Goal: Information Seeking & Learning: Learn about a topic

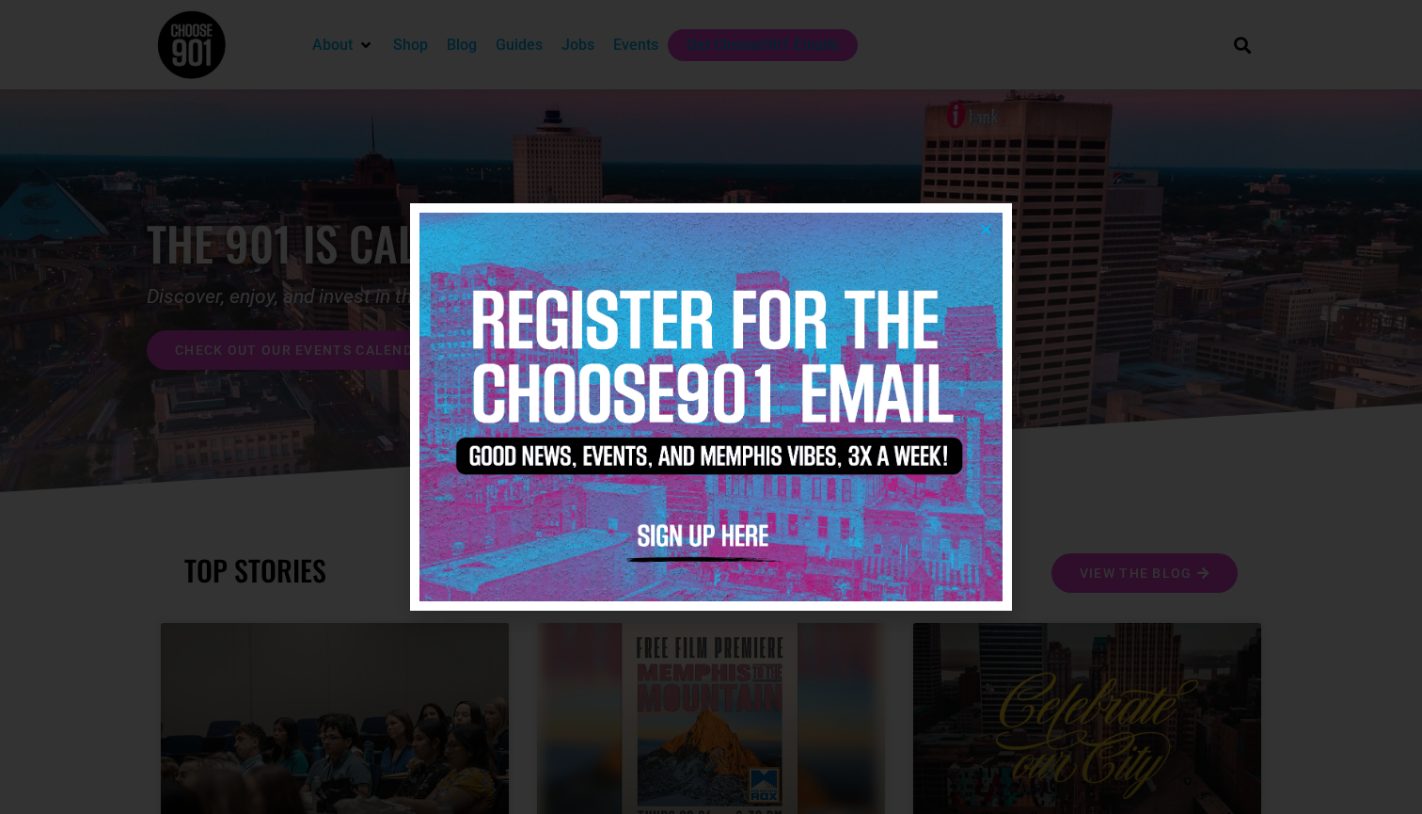
click at [988, 235] on icon "Close" at bounding box center [986, 229] width 14 height 14
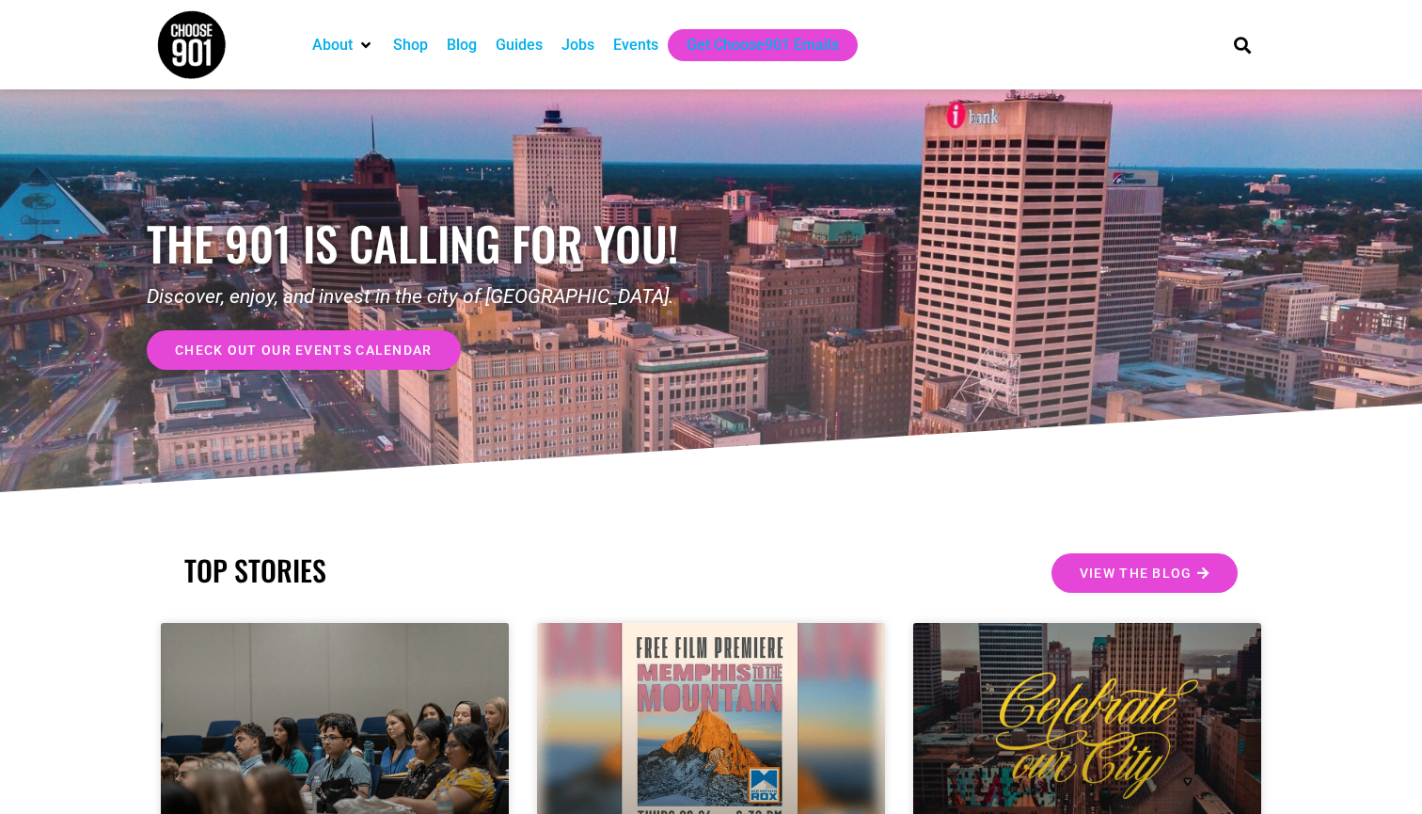
click at [584, 45] on div "Jobs" at bounding box center [578, 45] width 33 height 23
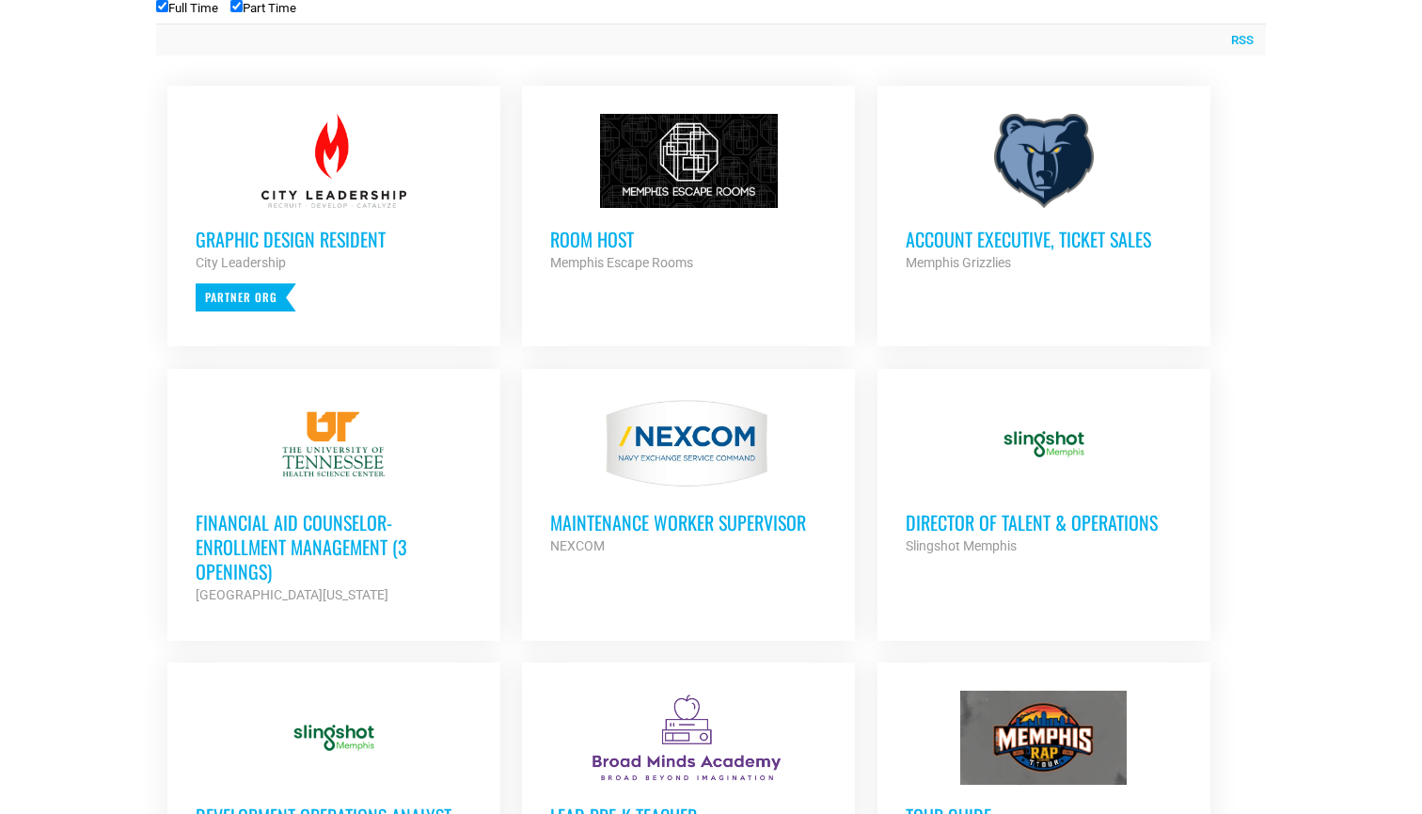
scroll to position [778, 0]
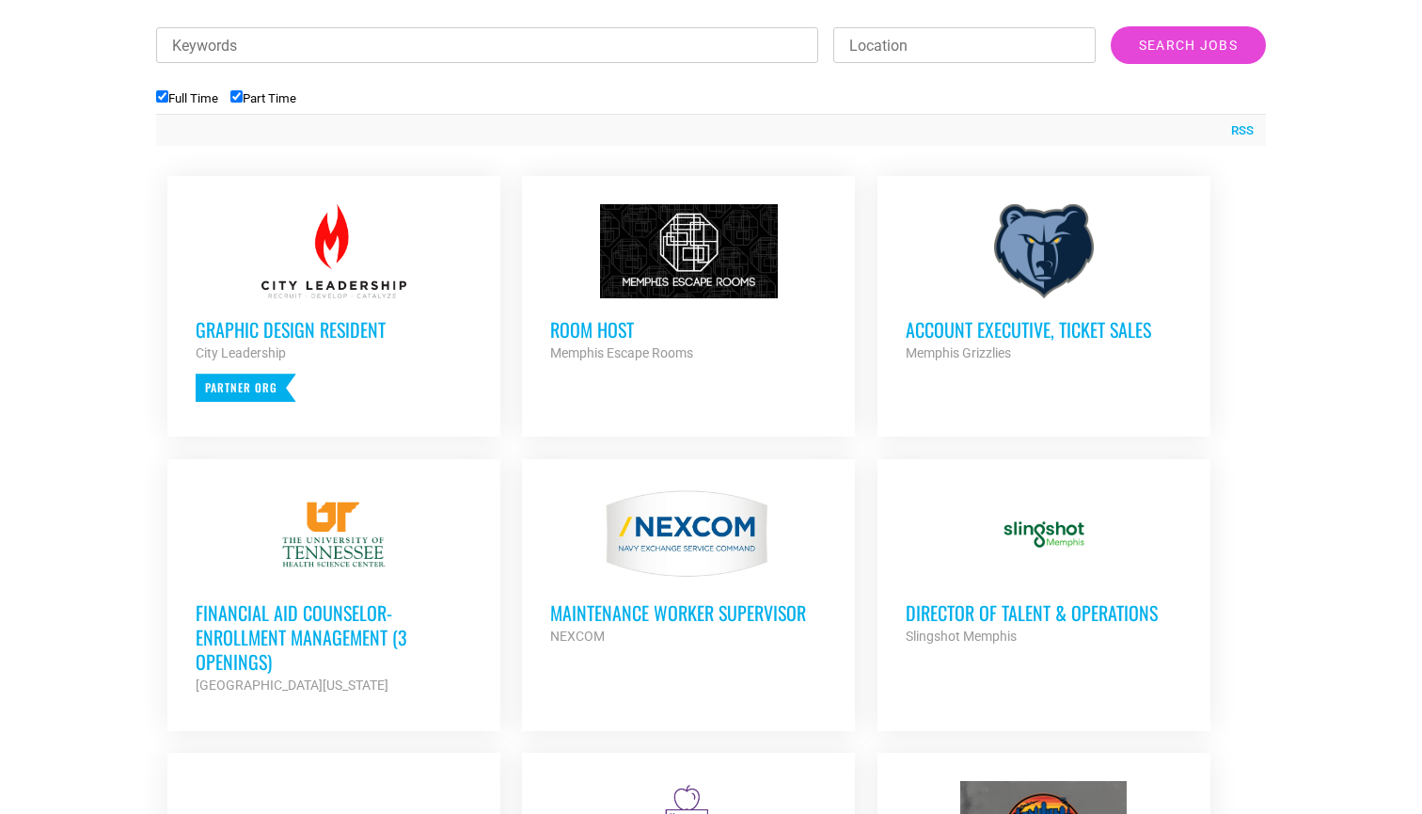
scroll to position [634, 0]
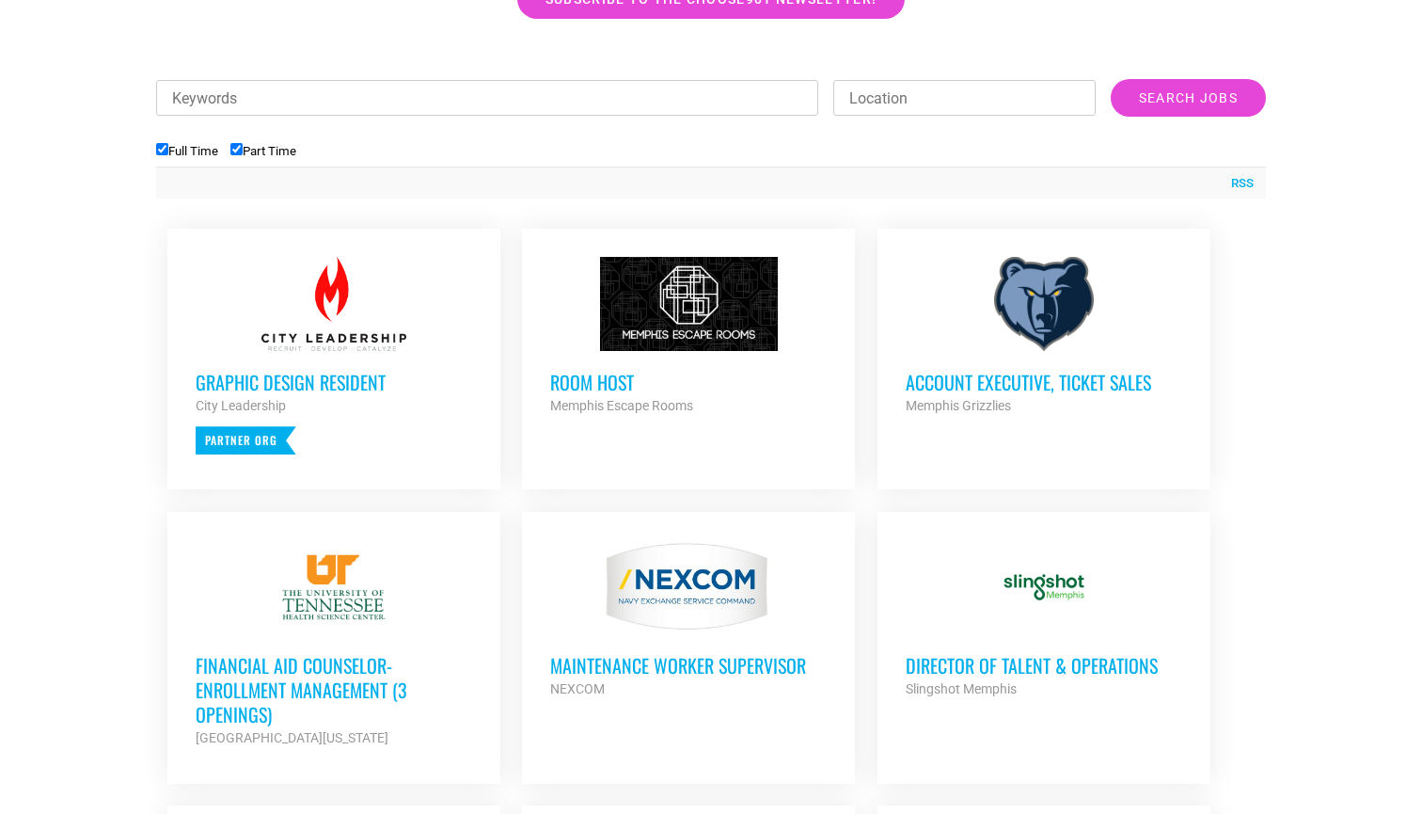
click at [597, 380] on h3 "Room Host" at bounding box center [688, 382] width 277 height 24
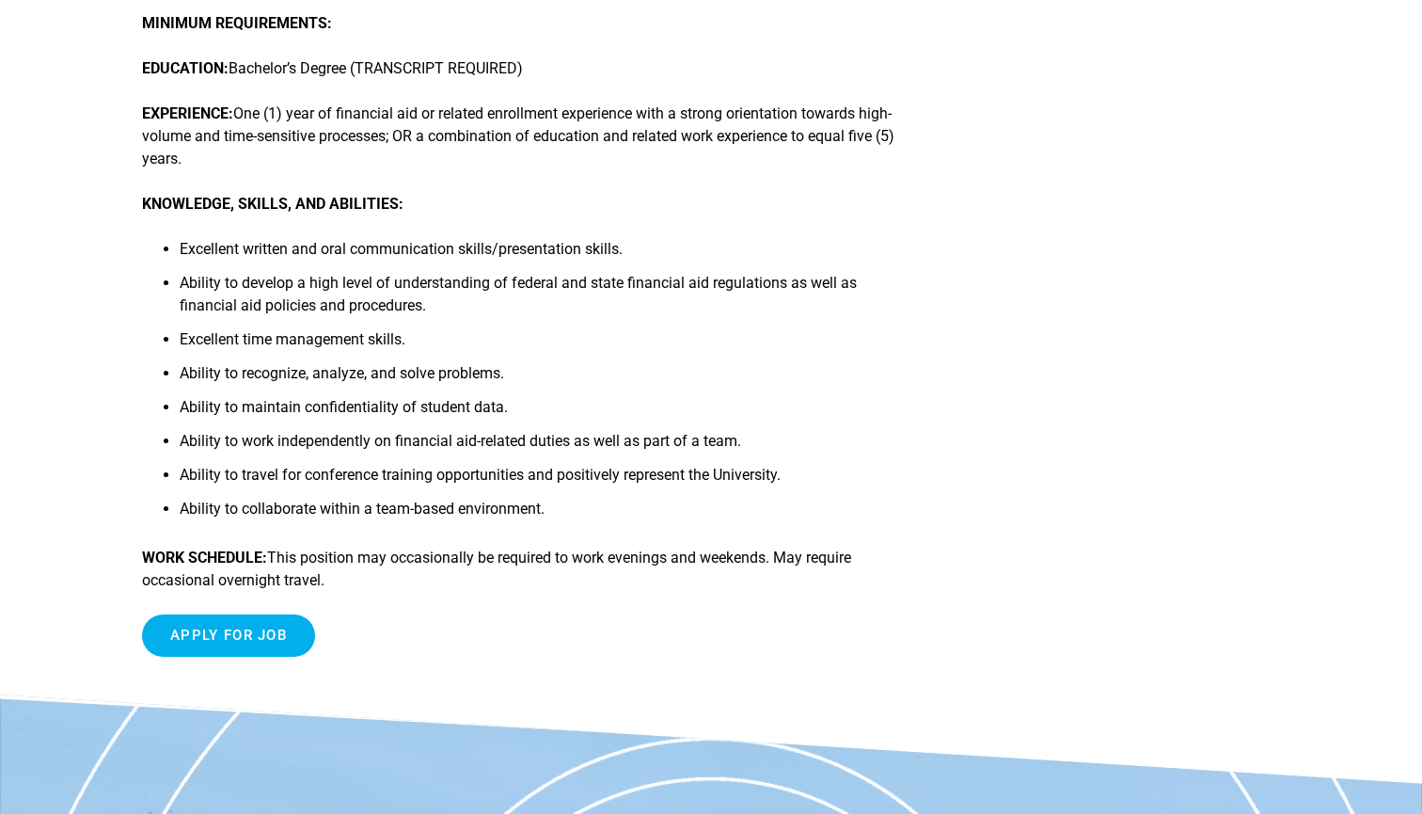
scroll to position [1032, 0]
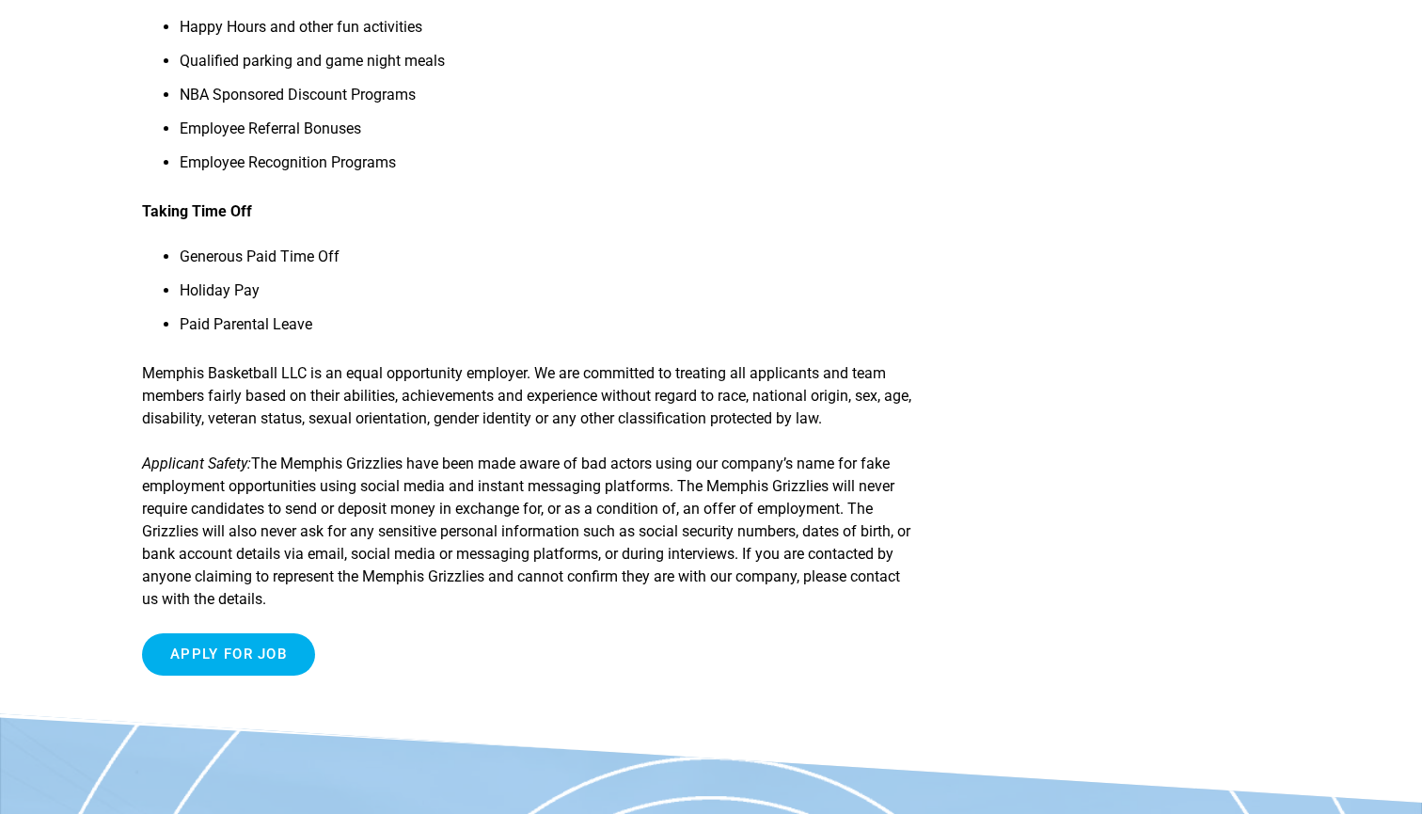
scroll to position [1972, 0]
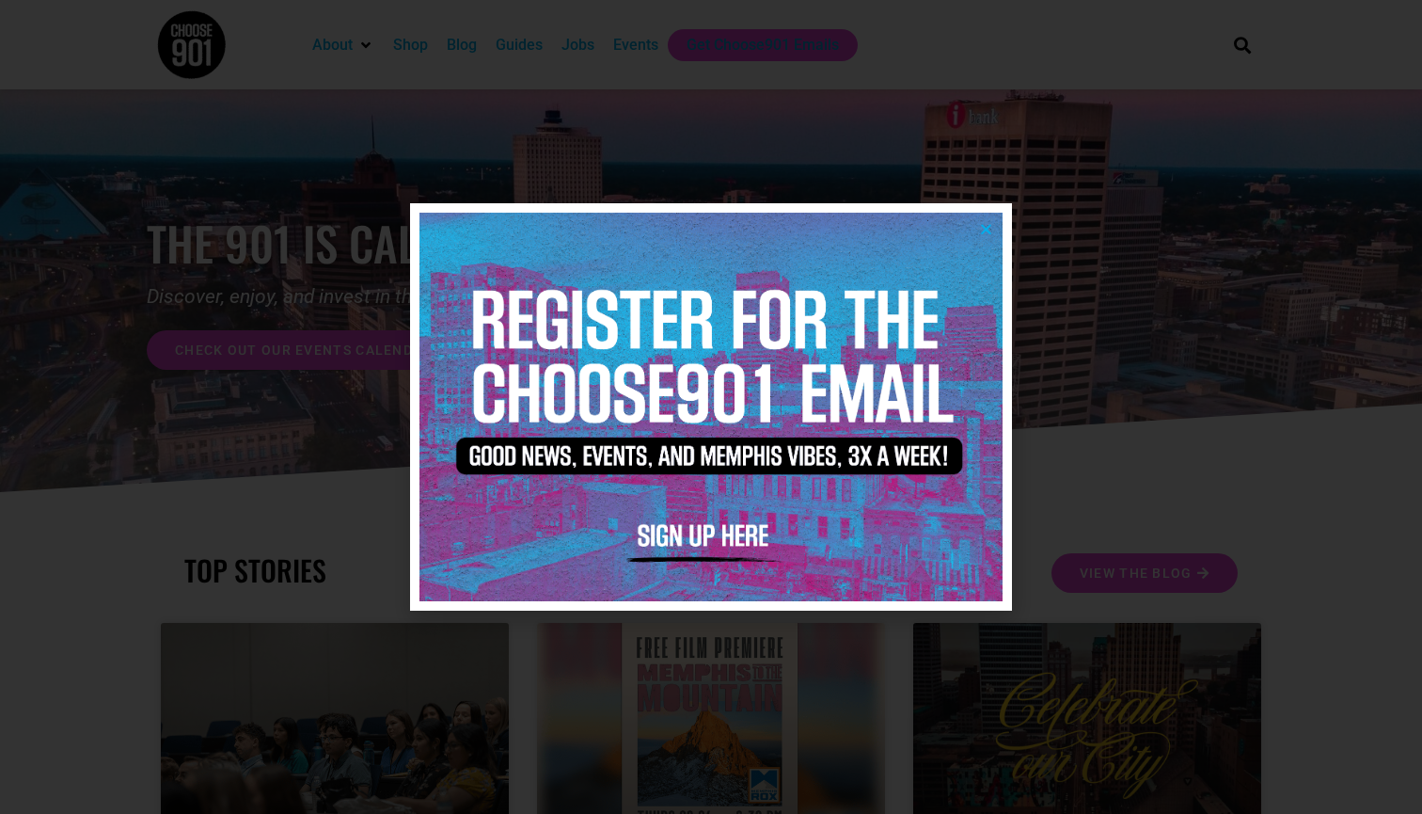
click at [985, 230] on icon "Close" at bounding box center [986, 229] width 14 height 14
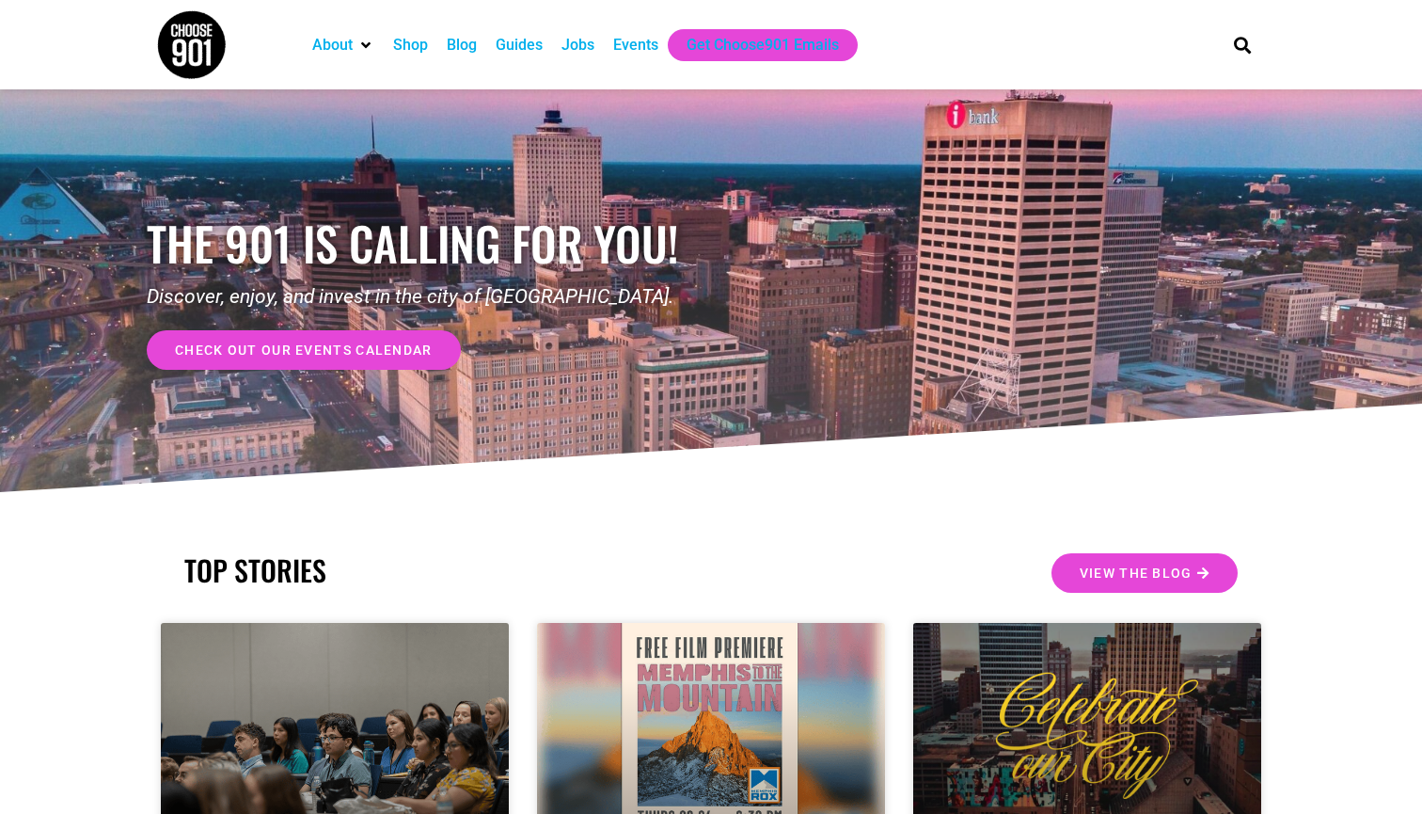
click at [584, 47] on div "Jobs" at bounding box center [578, 45] width 33 height 23
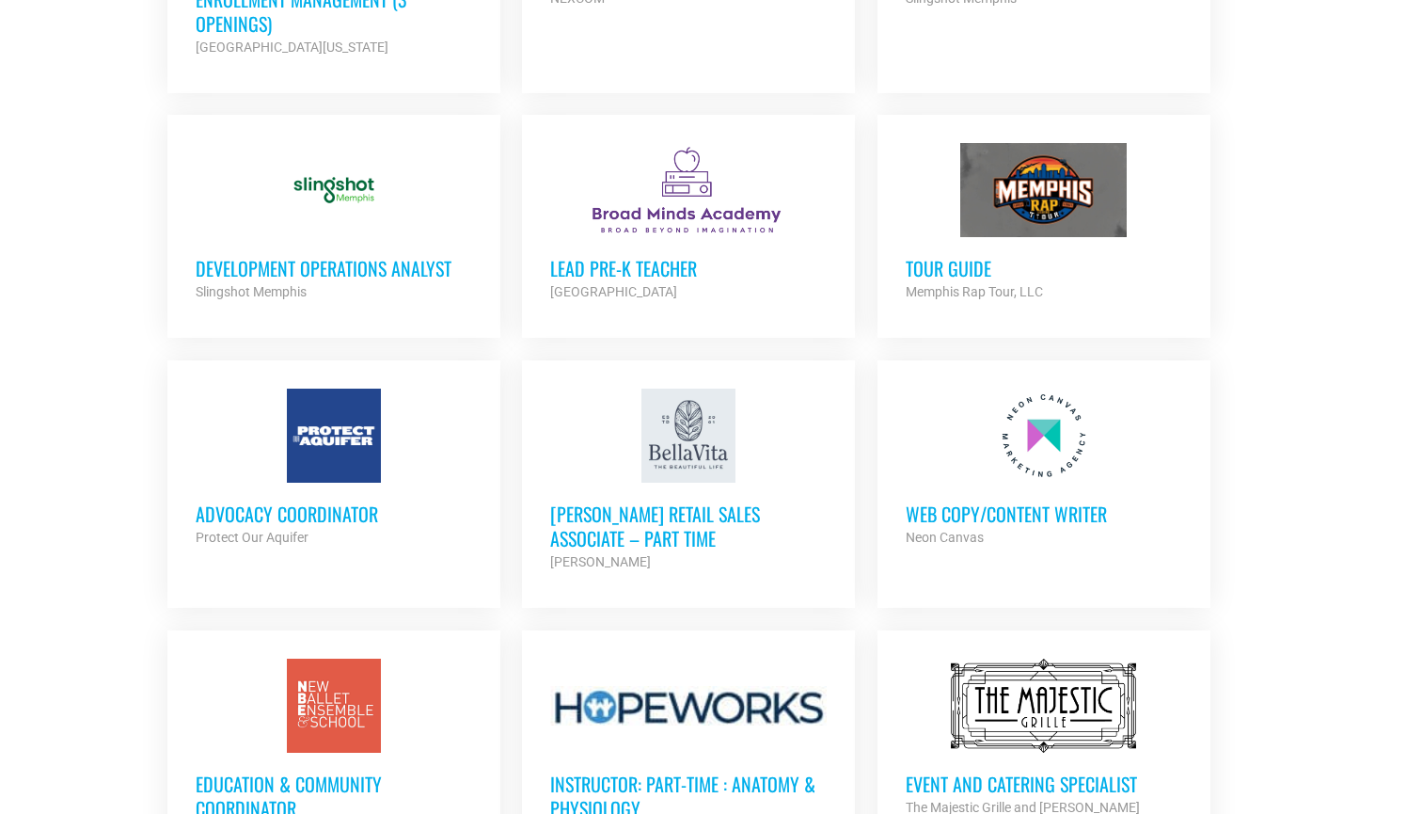
scroll to position [1339, 0]
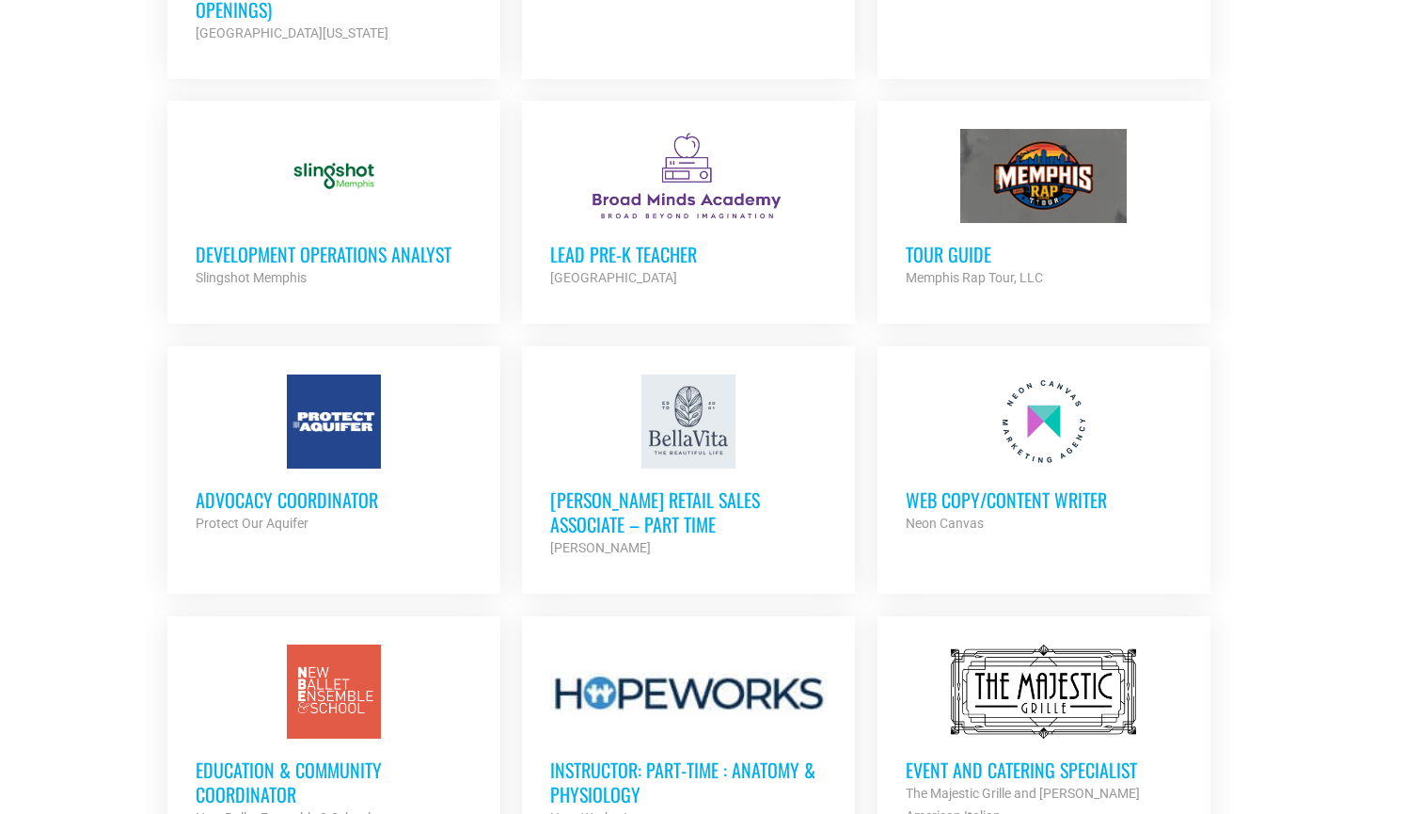
click at [320, 493] on h3 "Advocacy Coordinator" at bounding box center [334, 499] width 277 height 24
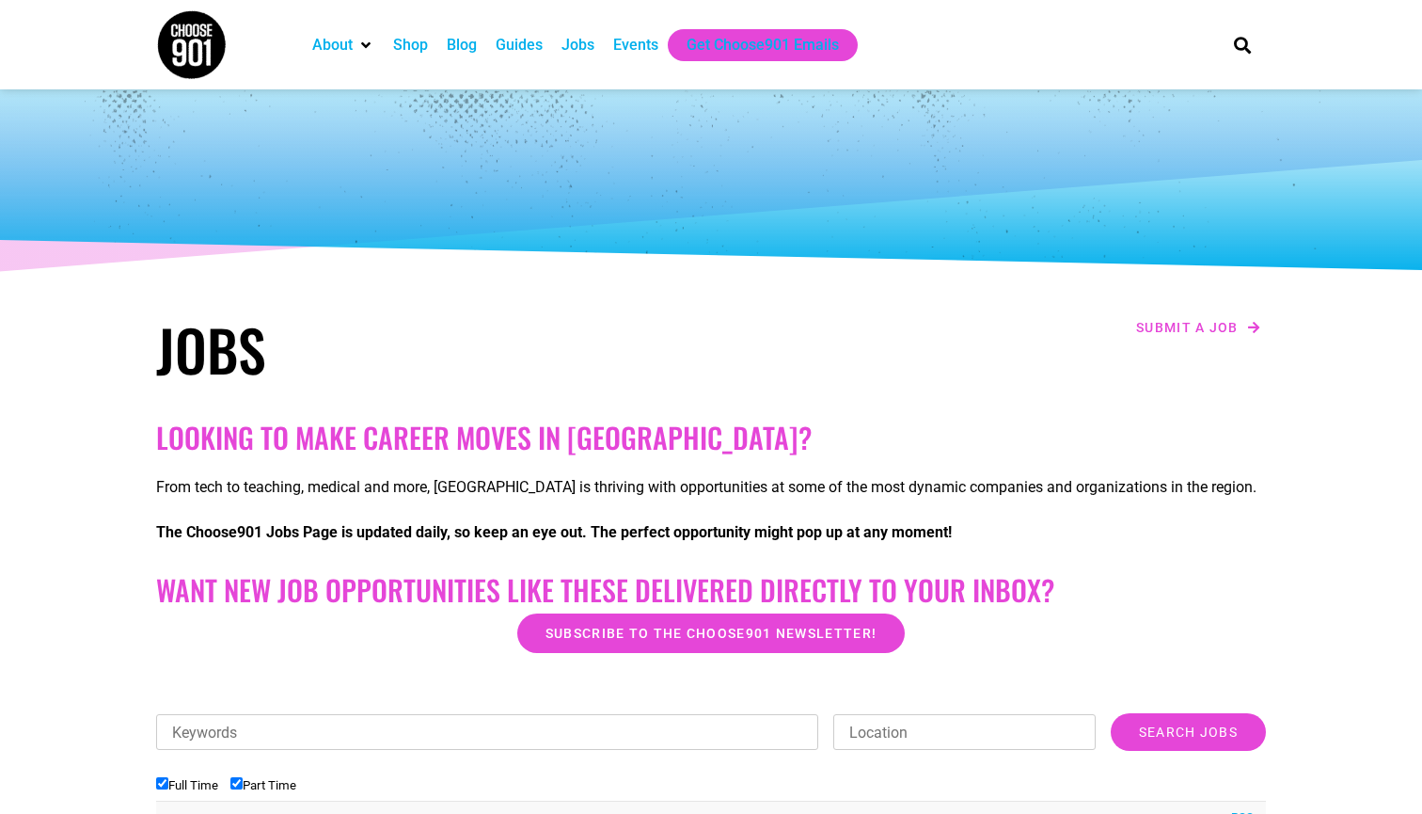
scroll to position [0, 0]
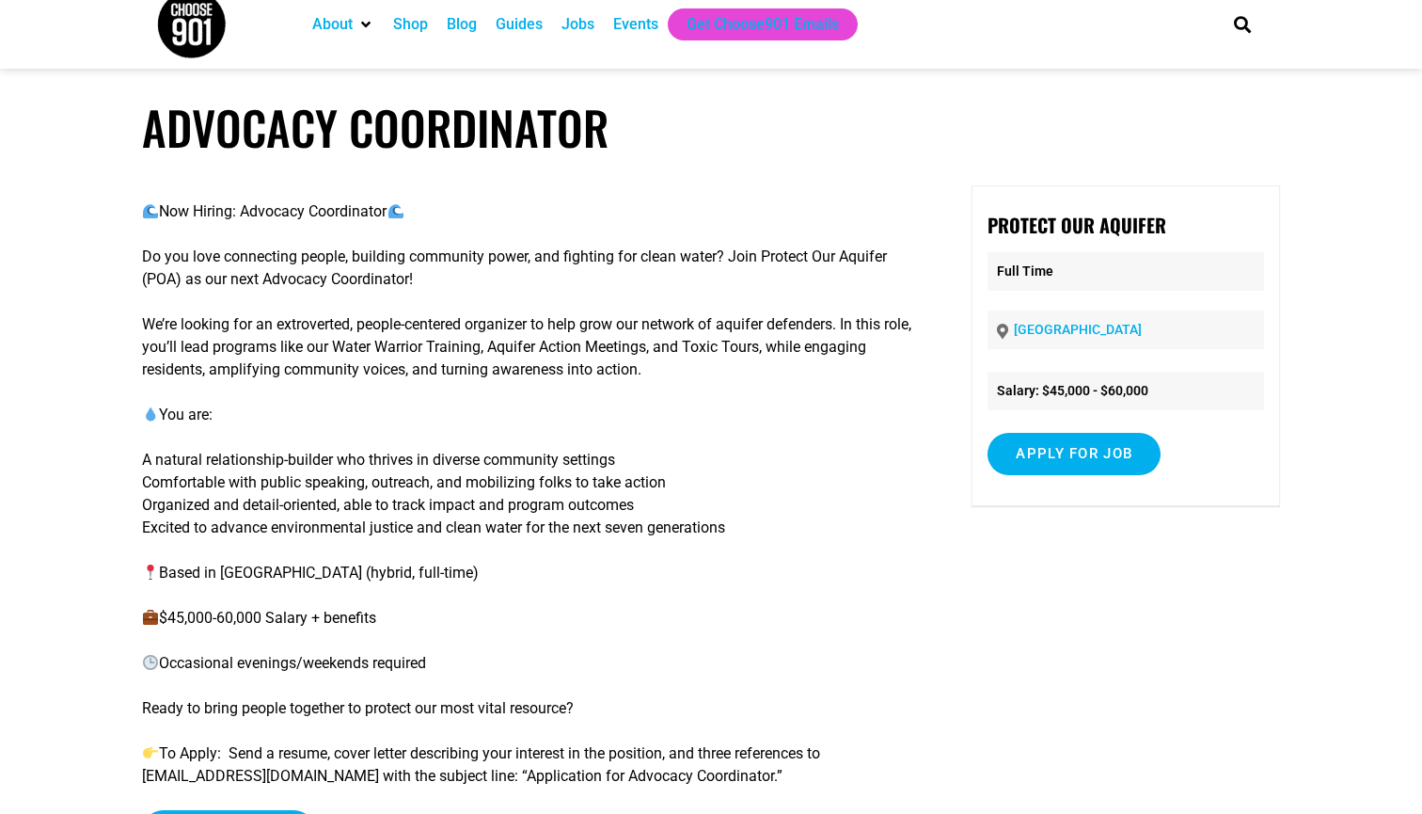
scroll to position [20, 0]
